Goal: Task Accomplishment & Management: Manage account settings

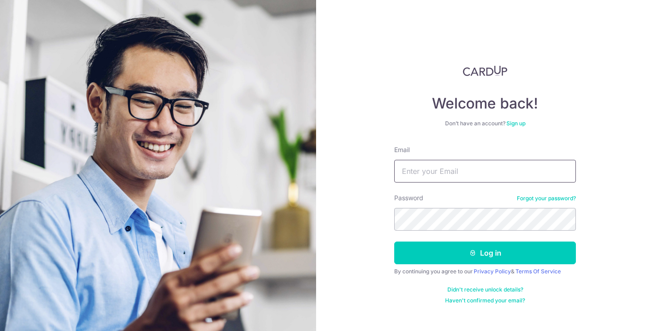
click at [427, 172] on input "Email" at bounding box center [485, 171] width 182 height 23
type input "highwayrosee@gmail.com"
click at [365, 221] on div "Welcome back! Don’t have an account? Sign up Email highwayrosee@gmail.com Passw…" at bounding box center [485, 165] width 338 height 331
click at [425, 172] on input "Email" at bounding box center [485, 171] width 182 height 23
type input "highwayrosee@gmail.com"
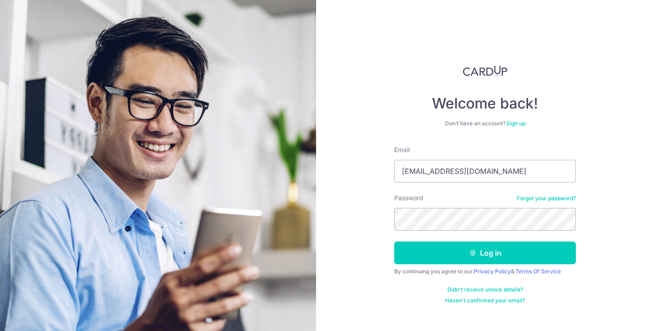
click at [559, 203] on div "Password Forgot your password?" at bounding box center [485, 211] width 182 height 37
click at [559, 201] on link "Forgot your password?" at bounding box center [546, 198] width 59 height 7
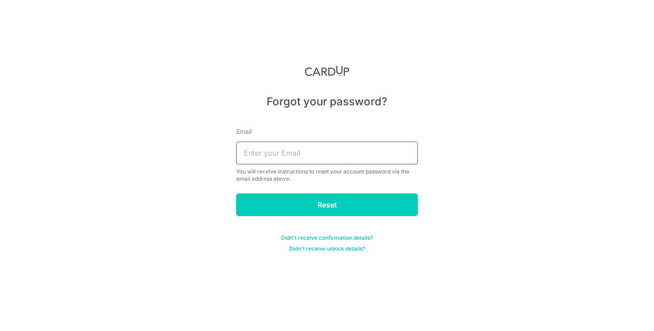
click at [337, 154] on input "text" at bounding box center [327, 153] width 182 height 23
click at [341, 159] on input "highwayrosee@gmail.com" at bounding box center [327, 153] width 182 height 23
type input "highwayrosee@gmail.com"
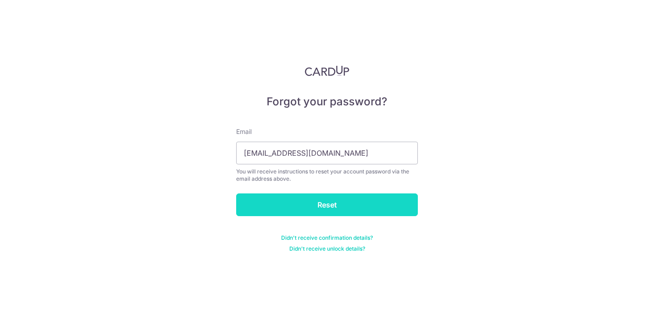
click at [343, 198] on input "Reset" at bounding box center [327, 204] width 182 height 23
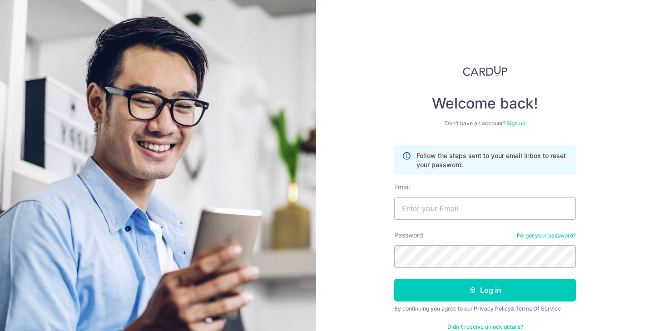
click at [540, 240] on div "Password Forgot your password?" at bounding box center [485, 249] width 182 height 37
click at [541, 234] on link "Forgot your password?" at bounding box center [546, 235] width 59 height 7
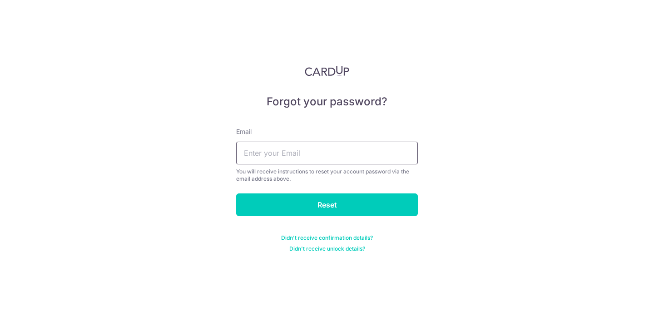
click at [274, 151] on input "text" at bounding box center [327, 153] width 182 height 23
click at [339, 152] on input "highwayrosee@gmail.com" at bounding box center [327, 153] width 182 height 23
type input "highwayrosee@gmail.com"
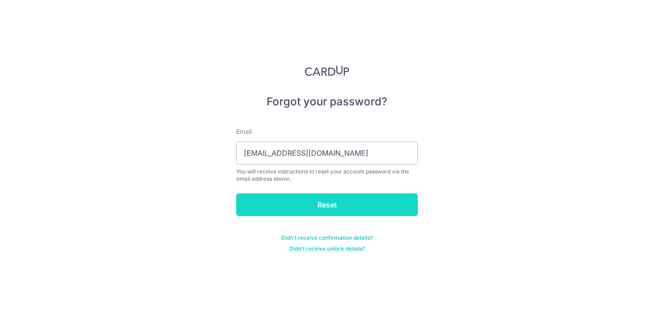
click at [343, 208] on input "Reset" at bounding box center [327, 204] width 182 height 23
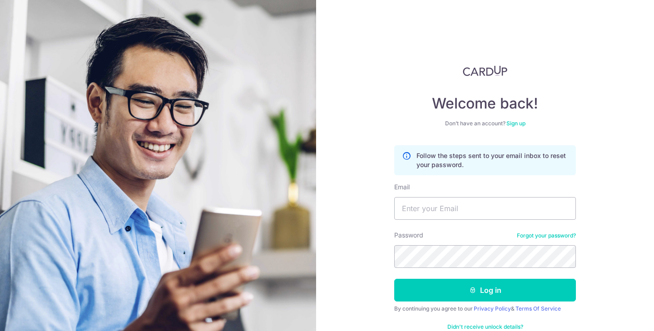
drag, startPoint x: 389, startPoint y: 49, endPoint x: 381, endPoint y: 49, distance: 7.7
click at [389, 49] on div "Welcome back! Don’t have an account? Sign up Follow the steps sent to your emai…" at bounding box center [485, 165] width 338 height 331
